Goal: Complete application form: Complete application form

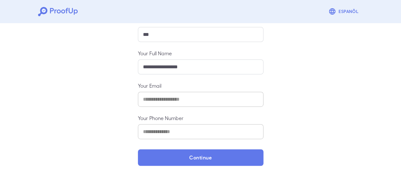
scroll to position [112, 0]
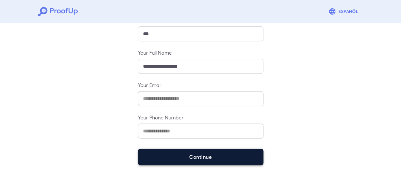
click at [180, 157] on button "Continue" at bounding box center [201, 156] width 126 height 16
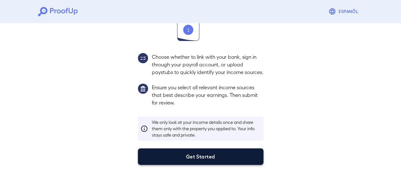
click at [188, 157] on button "Get Started" at bounding box center [201, 156] width 126 height 16
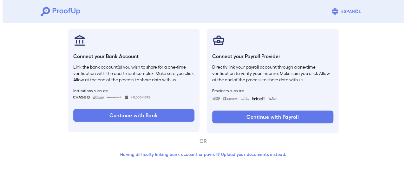
scroll to position [67, 0]
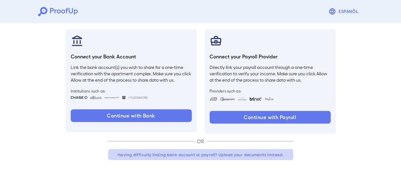
click at [247, 154] on button "Having difficulty linking bank account or payroll? Upload your documents instea…" at bounding box center [200, 154] width 185 height 11
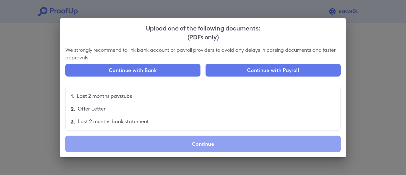
click at [216, 142] on label "Continue" at bounding box center [202, 143] width 275 height 16
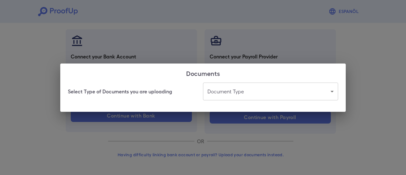
click at [237, 91] on body "Espanõl Go back How Would You Like to Verify Your Income? There are multiple wa…" at bounding box center [203, 54] width 406 height 242
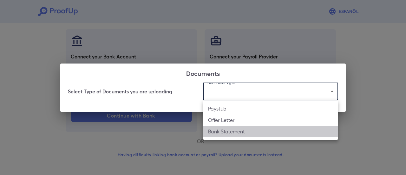
click at [235, 129] on li "Bank Statement" at bounding box center [270, 131] width 135 height 11
type input "**********"
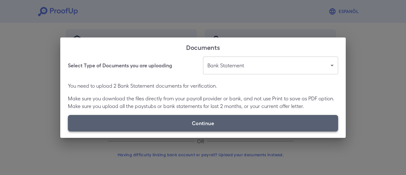
click at [153, 125] on label "Continue" at bounding box center [203, 123] width 270 height 16
click at [68, 131] on input "Continue" at bounding box center [68, 131] width 0 height 0
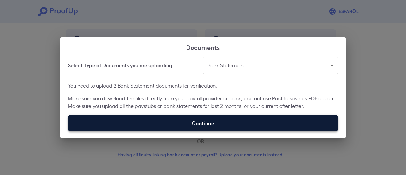
type input "**********"
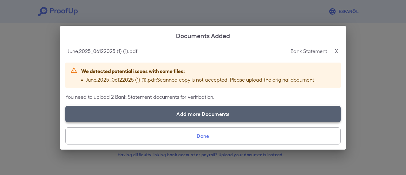
click at [222, 111] on label "Add more Documents" at bounding box center [202, 114] width 275 height 16
click at [66, 122] on input "Add more Documents" at bounding box center [65, 122] width 0 height 0
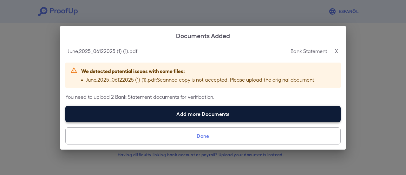
type input "**********"
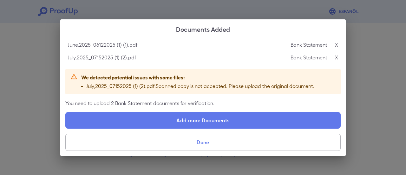
click at [205, 144] on button "Done" at bounding box center [202, 142] width 275 height 17
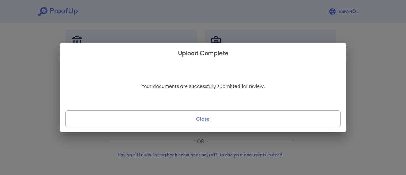
click at [219, 118] on button "Close" at bounding box center [202, 118] width 275 height 17
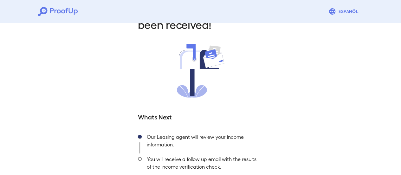
scroll to position [68, 0]
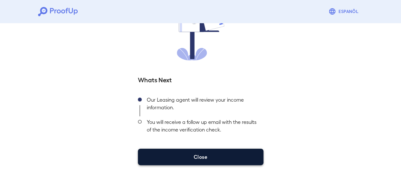
click at [234, 154] on button "Close" at bounding box center [201, 156] width 126 height 16
click at [197, 158] on button "Close" at bounding box center [201, 156] width 126 height 16
